Goal: Communication & Community: Ask a question

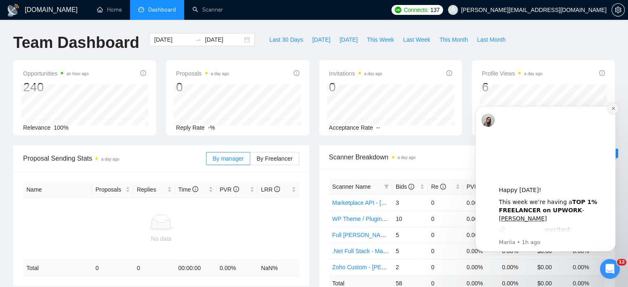
click at [613, 107] on icon "Dismiss notification" at bounding box center [613, 108] width 5 height 5
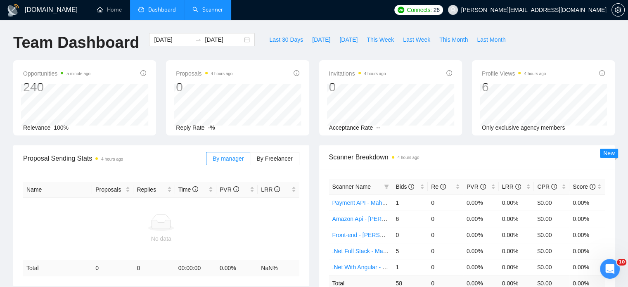
click at [206, 9] on link "Scanner" at bounding box center [207, 9] width 31 height 7
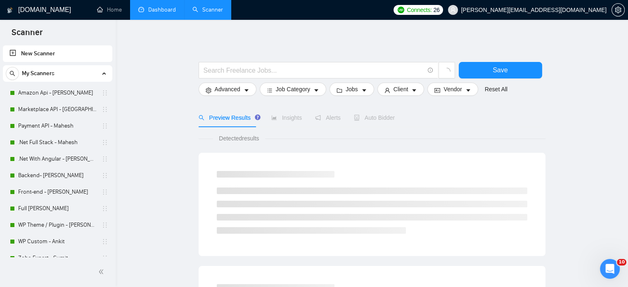
click at [155, 9] on link "Dashboard" at bounding box center [157, 9] width 38 height 7
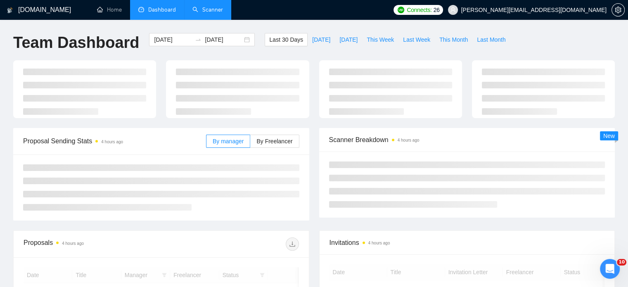
click at [210, 11] on link "Scanner" at bounding box center [207, 9] width 31 height 7
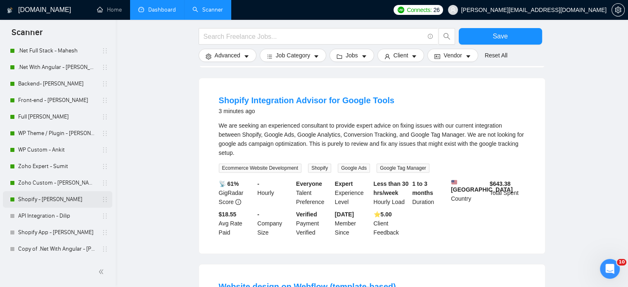
scroll to position [536, 0]
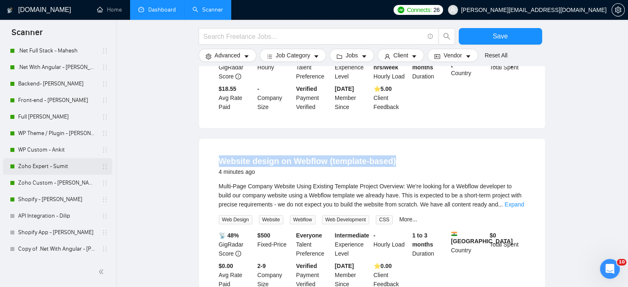
drag, startPoint x: 213, startPoint y: 158, endPoint x: 90, endPoint y: 165, distance: 123.2
click at [373, 150] on li "Website design on Webflow (template-based) 4 minutes ago Multi-Page Company Web…" at bounding box center [372, 222] width 326 height 146
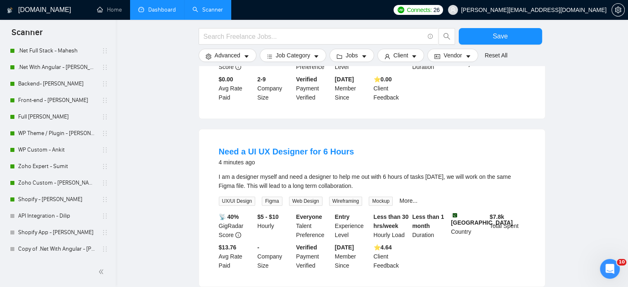
scroll to position [784, 0]
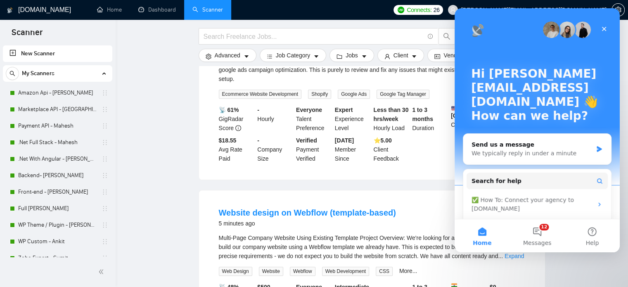
click at [561, 33] on img "Intercom messenger" at bounding box center [566, 29] width 17 height 17
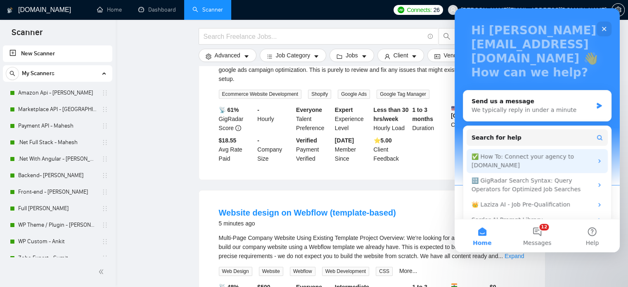
scroll to position [59, 0]
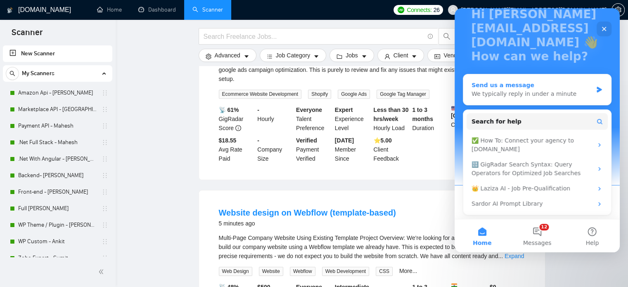
click at [584, 90] on div "We typically reply in under a minute" at bounding box center [531, 94] width 121 height 9
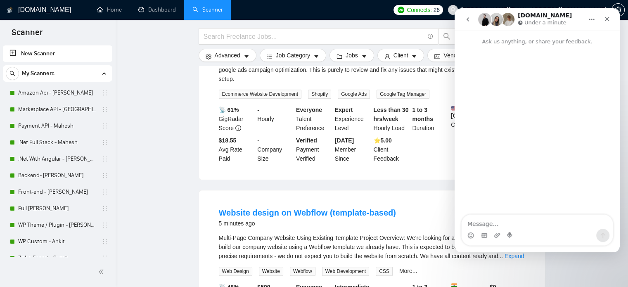
scroll to position [0, 0]
type textarea "Hello"
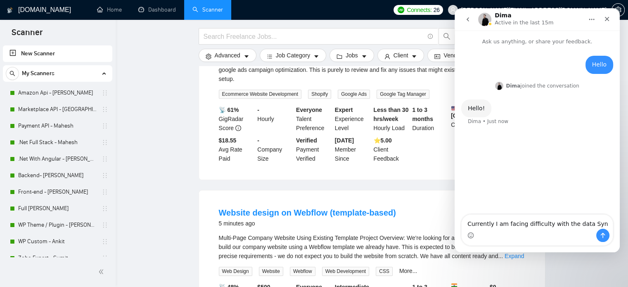
type textarea "Currently I am facing difficulty with the data Sync"
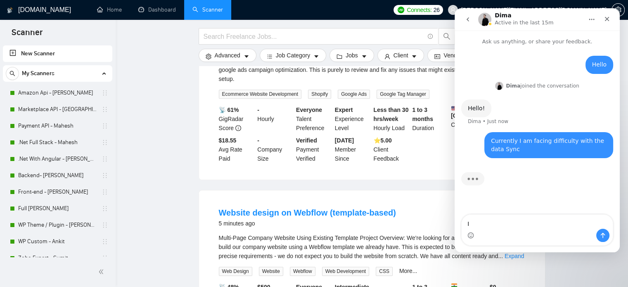
type textarea "I"
type textarea "My dashboard data is nto syncing propely"
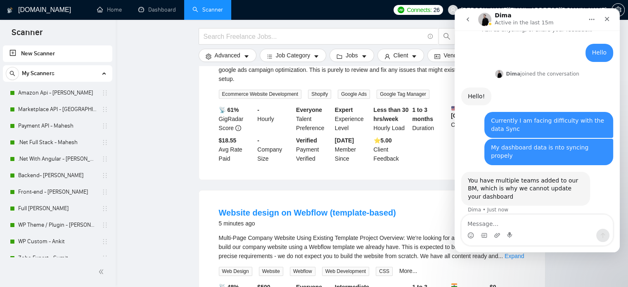
scroll to position [44, 0]
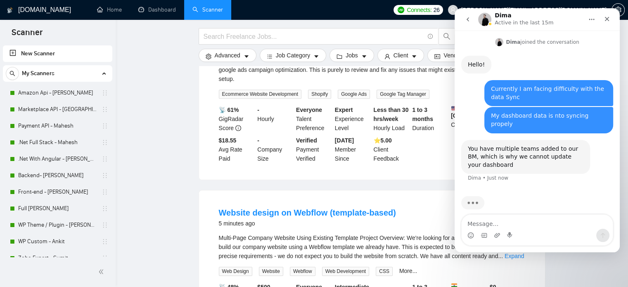
click at [471, 225] on textarea "Message…" at bounding box center [536, 222] width 151 height 14
type textarea "No not at all"
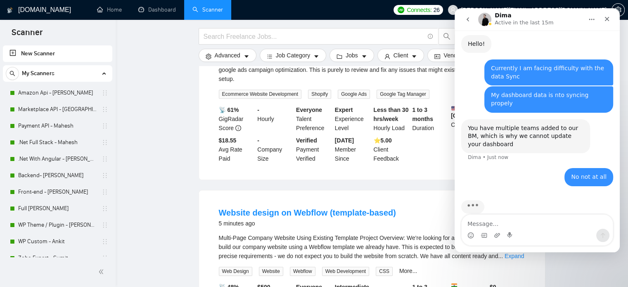
scroll to position [68, 0]
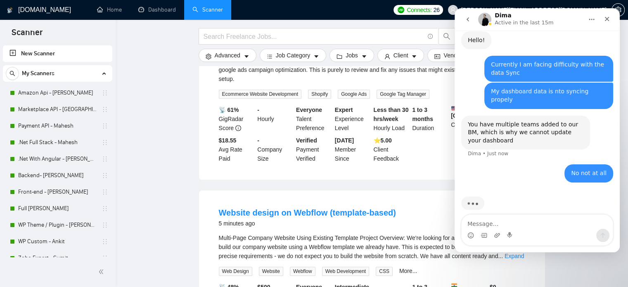
click at [512, 224] on textarea "Message…" at bounding box center [536, 222] width 151 height 14
click at [172, 104] on main "Save Advanced Job Category Jobs Client Vendor Reset All Preview Results Insight…" at bounding box center [372, 46] width 486 height 997
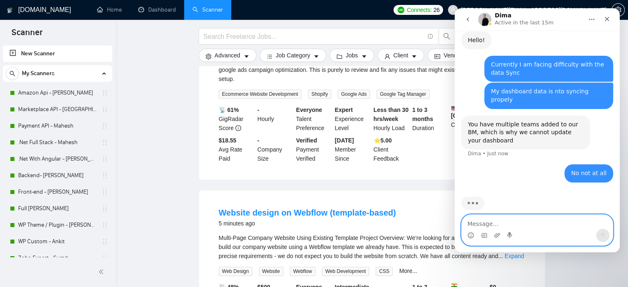
click at [471, 222] on textarea "Message…" at bounding box center [536, 222] width 151 height 14
click at [499, 223] on textarea "Message…" at bounding box center [536, 222] width 151 height 14
click at [522, 226] on textarea "Message…" at bounding box center [536, 222] width 151 height 14
click at [521, 226] on textarea "Message…" at bounding box center [536, 222] width 151 height 14
click at [475, 226] on textarea "Message…" at bounding box center [536, 222] width 151 height 14
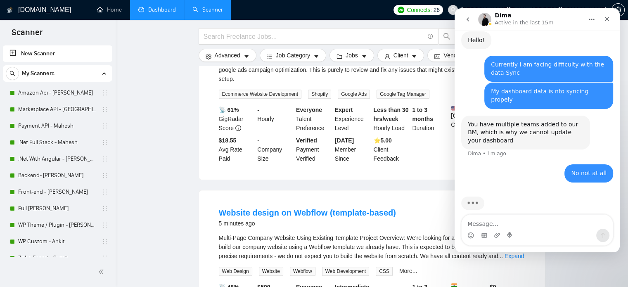
click at [151, 13] on link "Dashboard" at bounding box center [157, 9] width 38 height 7
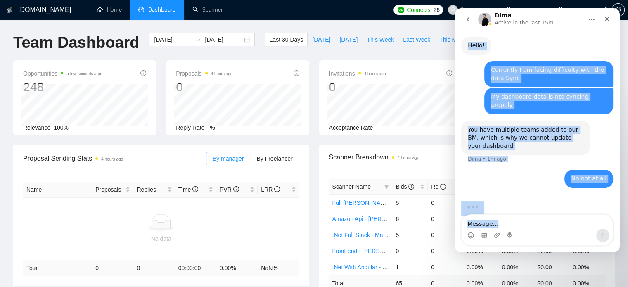
scroll to position [68, 0]
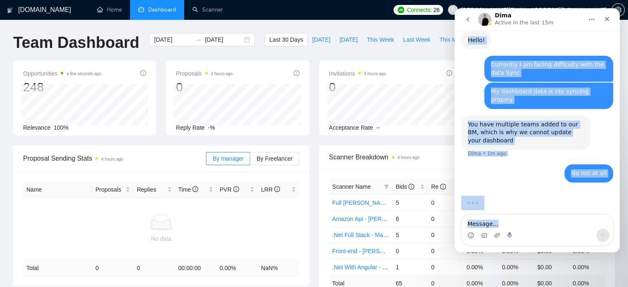
drag, startPoint x: 567, startPoint y: 16, endPoint x: 626, endPoint y: 257, distance: 248.0
click at [619, 252] on html "Dima Active in the last 15m Ask us anything, or share your feedback. Hello dhir…" at bounding box center [536, 130] width 165 height 244
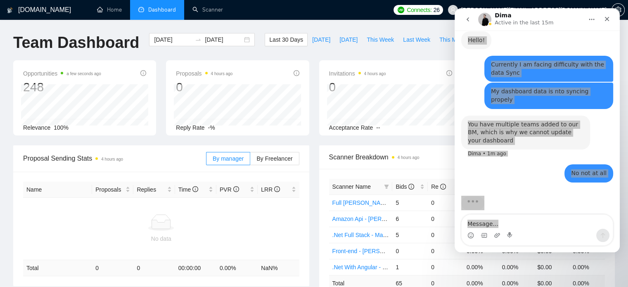
click at [384, 17] on ul "Home Dashboard Scanner" at bounding box center [237, 10] width 303 height 20
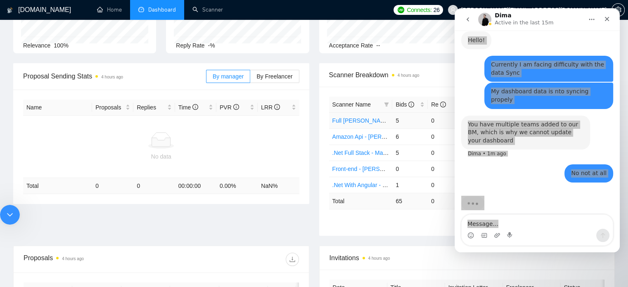
scroll to position [83, 0]
drag, startPoint x: 424, startPoint y: 47, endPoint x: 450, endPoint y: 57, distance: 27.9
click at [424, 48] on div "Acceptance Rate --" at bounding box center [390, 44] width 123 height 9
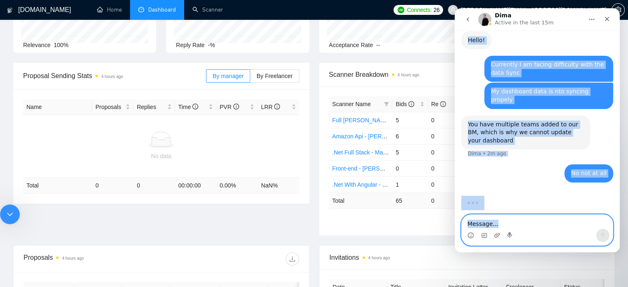
click at [513, 225] on textarea "Message…" at bounding box center [536, 222] width 151 height 14
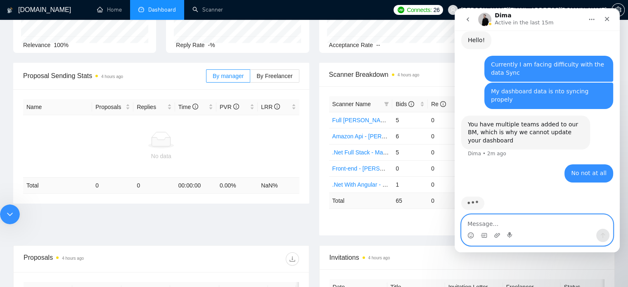
scroll to position [36, 0]
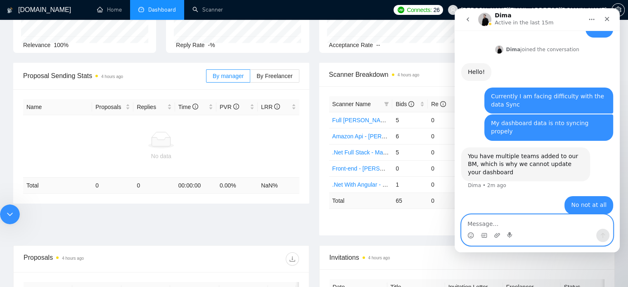
click at [497, 225] on textarea "Message…" at bounding box center [536, 222] width 151 height 14
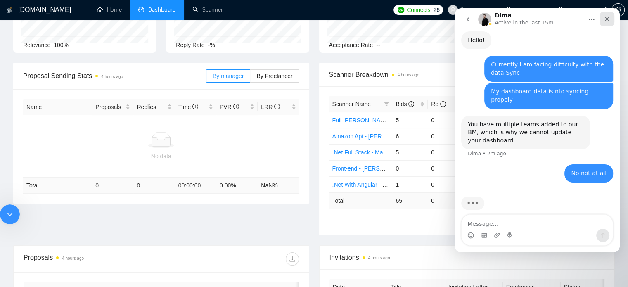
click at [608, 21] on icon "Close" at bounding box center [606, 19] width 7 height 7
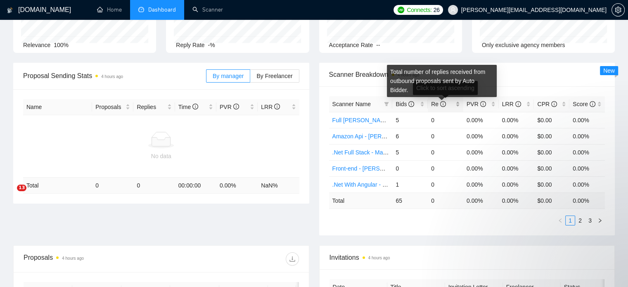
scroll to position [177, 0]
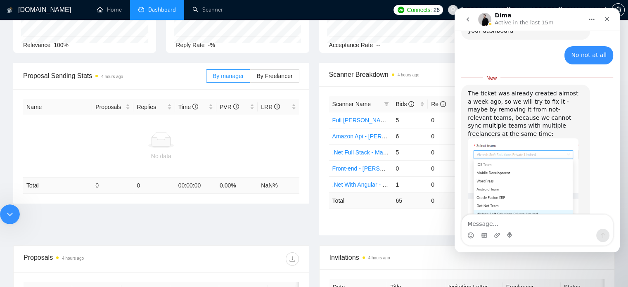
scroll to position [190, 0]
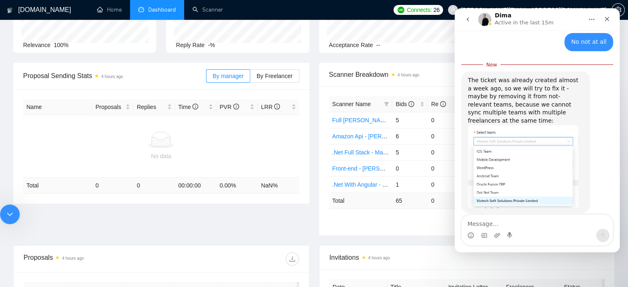
click at [501, 226] on textarea "Message…" at bounding box center [536, 222] width 151 height 14
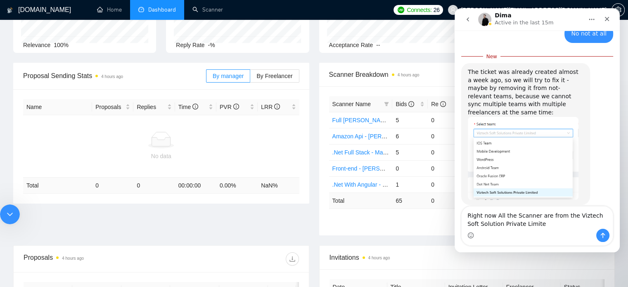
type textarea "Right now All the Scanner are from the Viztech Soft Solution Private Limited"
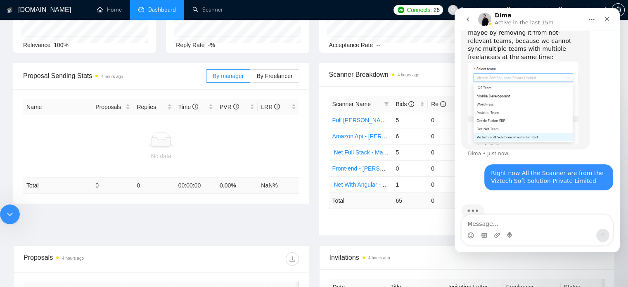
scroll to position [241, 0]
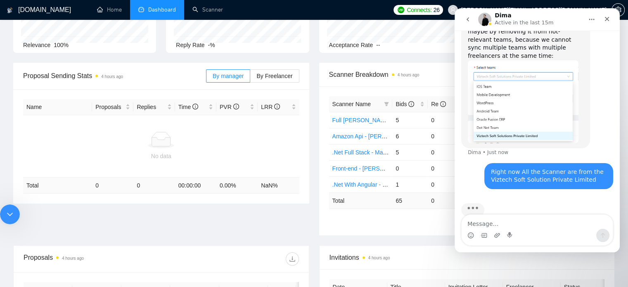
click at [517, 226] on textarea "Message…" at bounding box center [536, 222] width 151 height 14
type textarea "All my profile and Scanner are from this team"
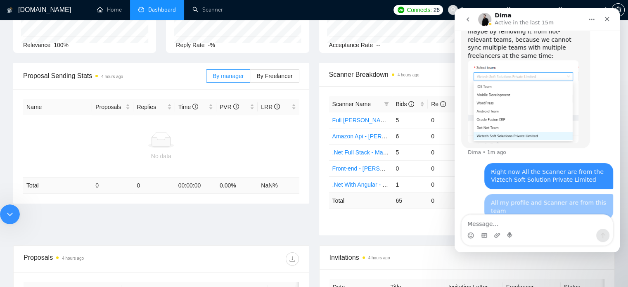
scroll to position [260, 0]
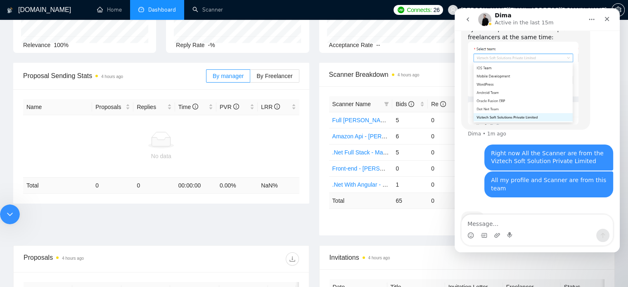
click at [510, 224] on textarea "Message…" at bounding box center [536, 222] width 151 height 14
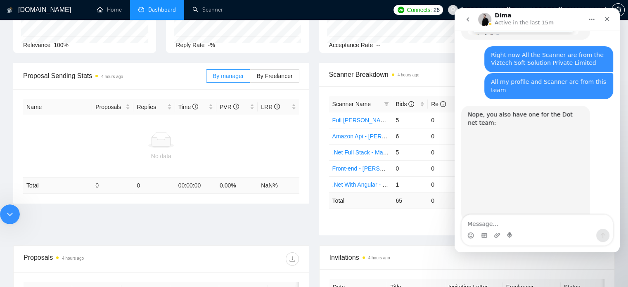
scroll to position [351, 0]
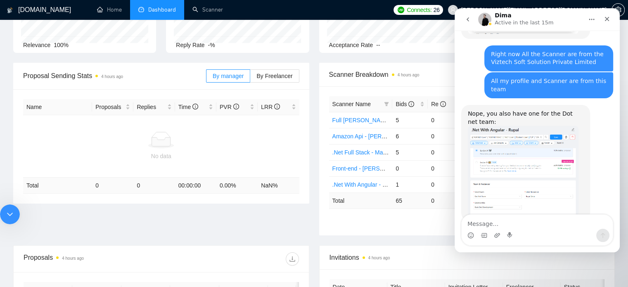
click at [524, 144] on img "Dima says…" at bounding box center [523, 171] width 111 height 90
click at [107, 240] on div "Close" at bounding box center [103, 241] width 8 height 8
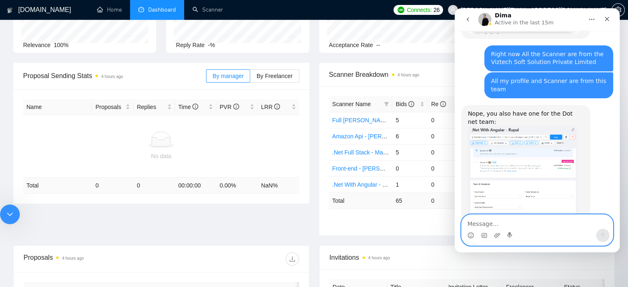
click at [484, 220] on textarea "Message…" at bounding box center [536, 222] width 151 height 14
type textarea "A"
type textarea "So what you recommend?"
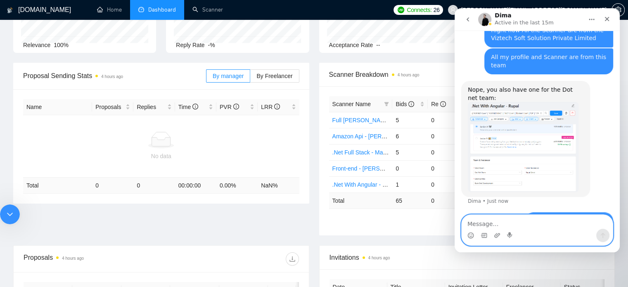
scroll to position [375, 0]
type textarea "S"
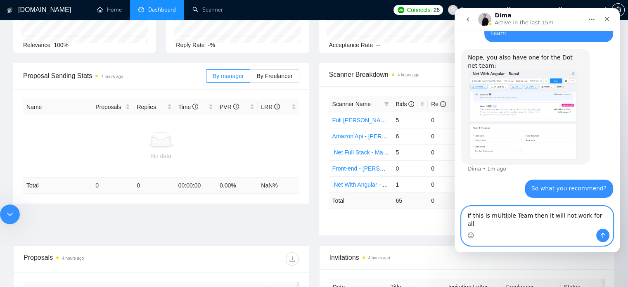
type textarea "If this is mUltiple Team then it will not work for all?"
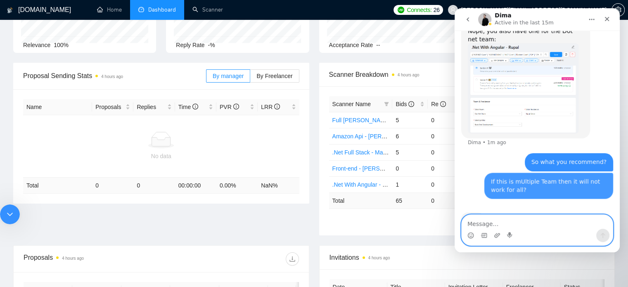
scroll to position [434, 0]
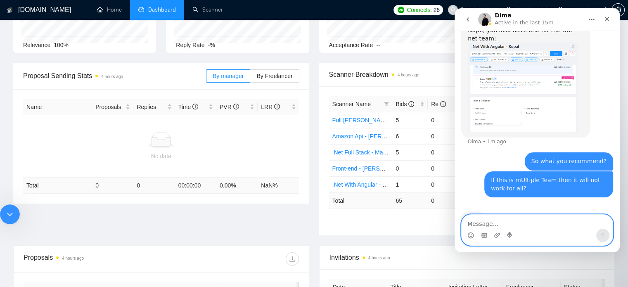
click at [487, 221] on textarea "Message…" at bounding box center [536, 222] width 151 height 14
click at [471, 225] on textarea "Message…" at bounding box center [536, 222] width 151 height 14
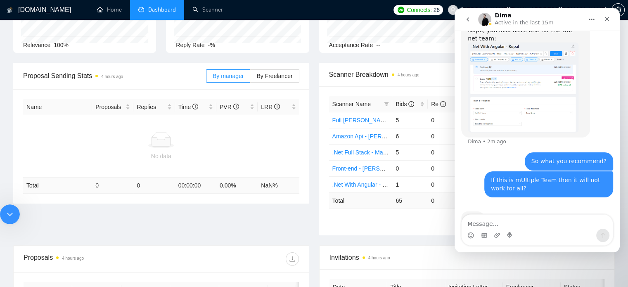
click at [370, 236] on div "Proposal Sending Stats 4 hours ago By manager By Freelancer Name Proposals Repl…" at bounding box center [313, 154] width 611 height 182
click at [385, 240] on div "Proposal Sending Stats 4 hours ago By manager By Freelancer Name Proposals Repl…" at bounding box center [313, 154] width 611 height 182
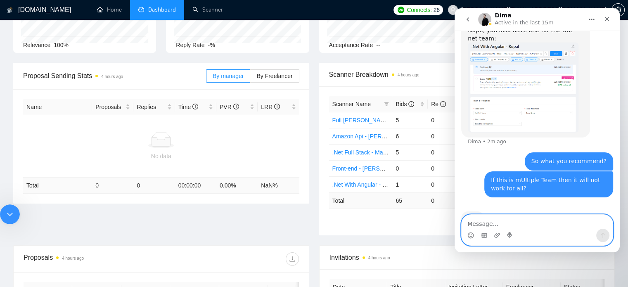
click at [470, 222] on textarea "Message…" at bounding box center [536, 222] width 151 height 14
click at [483, 220] on textarea "Message…" at bounding box center [536, 222] width 151 height 14
click at [478, 222] on textarea "Message…" at bounding box center [536, 222] width 151 height 14
click at [477, 224] on textarea "Message…" at bounding box center [536, 222] width 151 height 14
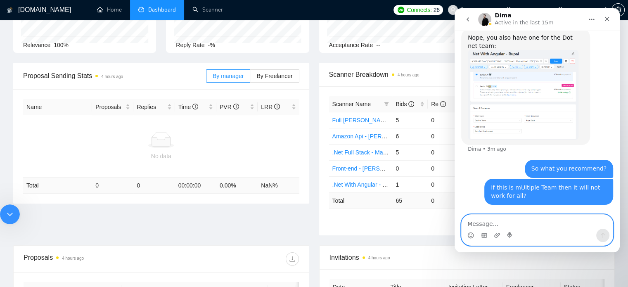
scroll to position [402, 0]
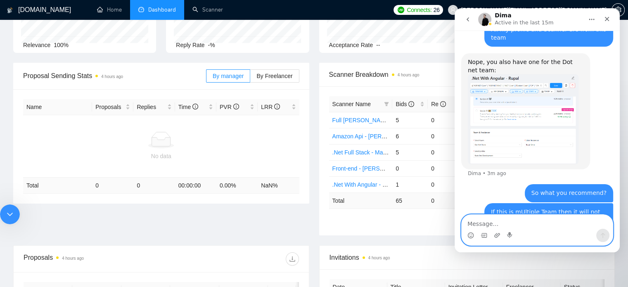
click at [492, 225] on textarea "Message…" at bounding box center [536, 222] width 151 height 14
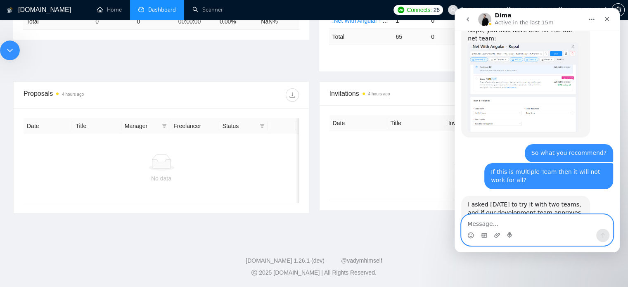
scroll to position [475, 0]
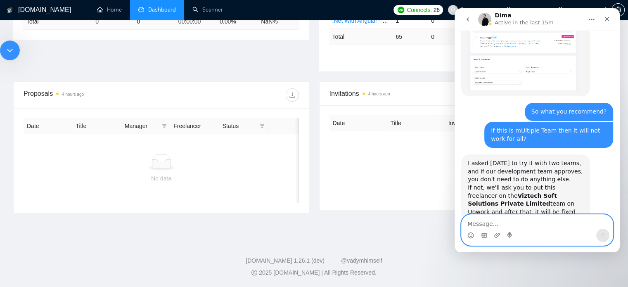
click at [497, 221] on textarea "Message…" at bounding box center [536, 222] width 151 height 14
click at [496, 221] on textarea "Message…" at bounding box center [536, 222] width 151 height 14
click at [500, 226] on textarea "Message…" at bounding box center [536, 222] width 151 height 14
click at [499, 225] on textarea "Message…" at bounding box center [536, 222] width 151 height 14
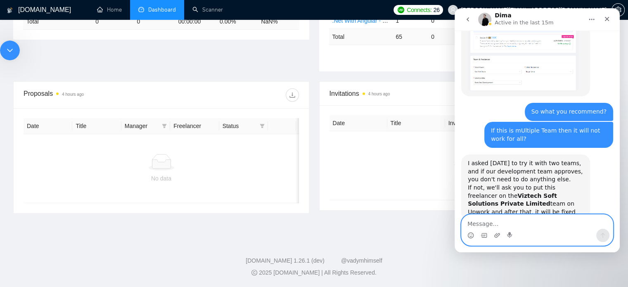
click at [499, 225] on textarea "Message…" at bounding box center [536, 222] width 151 height 14
type textarea "Then How many Daiys It will take to fixed?"
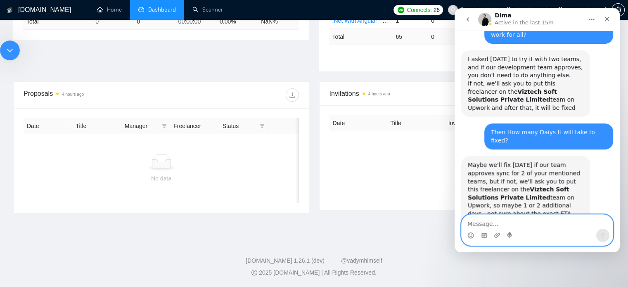
scroll to position [592, 0]
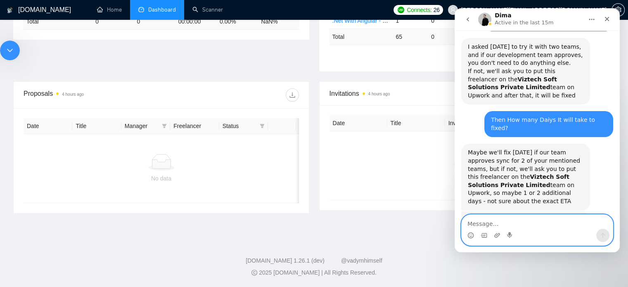
click at [501, 222] on textarea "Message…" at bounding box center [536, 222] width 151 height 14
type textarea "Where you will inform me?>"
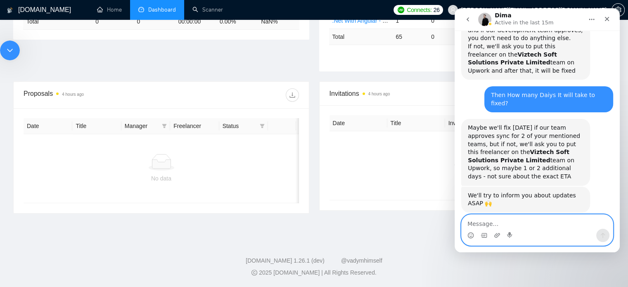
click at [500, 224] on textarea "Message…" at bounding box center [536, 222] width 151 height 14
click at [481, 224] on textarea "Message…" at bounding box center [536, 222] width 151 height 14
type textarea "But it should be worked like thig"
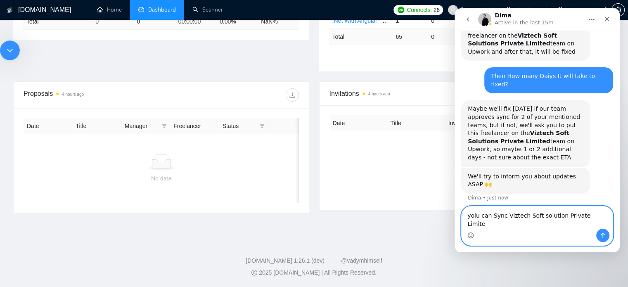
type textarea "yolu can Sync Viztech Soft solution Private Limited"
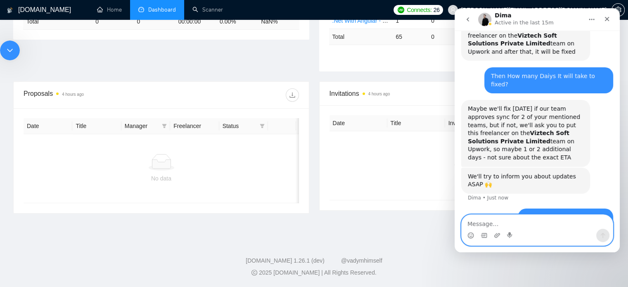
scroll to position [662, 0]
